Goal: Understand process/instructions: Learn how to perform a task or action

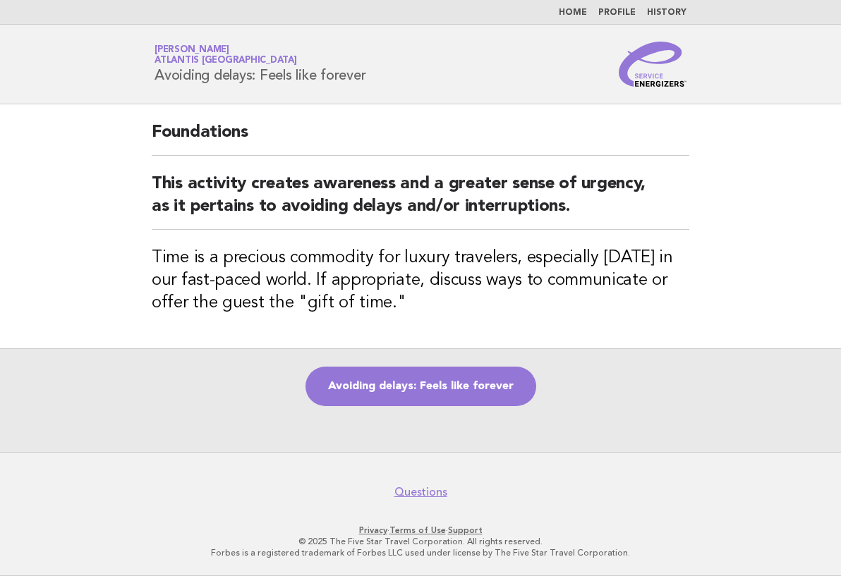
click at [825, 316] on main "Foundations This activity creates awareness and a greater sense of urgency, as …" at bounding box center [420, 278] width 841 height 348
click at [511, 403] on link "Avoiding delays: Feels like forever" at bounding box center [420, 386] width 231 height 39
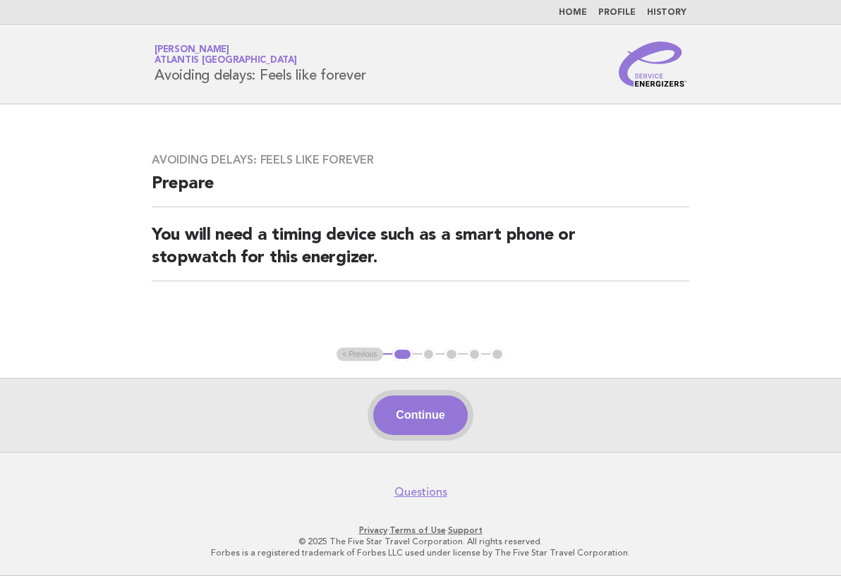
click at [425, 417] on button "Continue" at bounding box center [420, 415] width 94 height 39
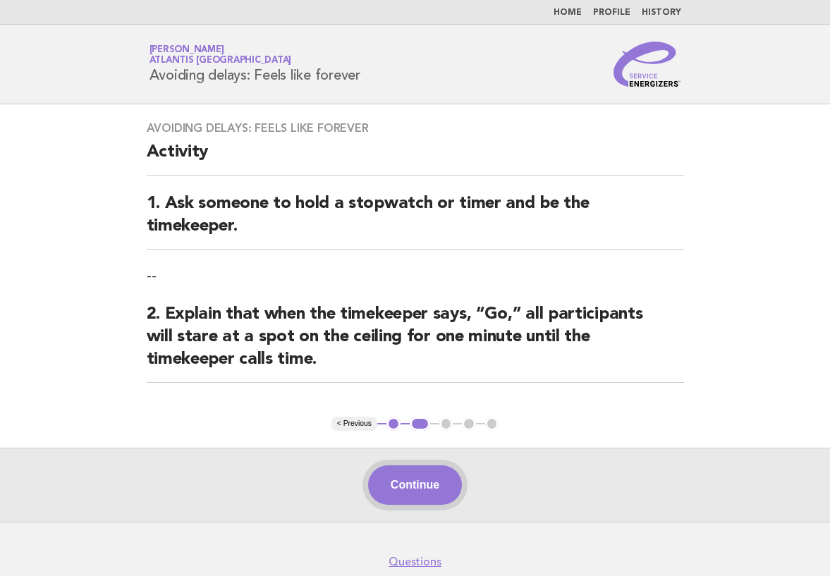
click at [426, 482] on button "Continue" at bounding box center [415, 484] width 94 height 39
